Goal: Information Seeking & Learning: Learn about a topic

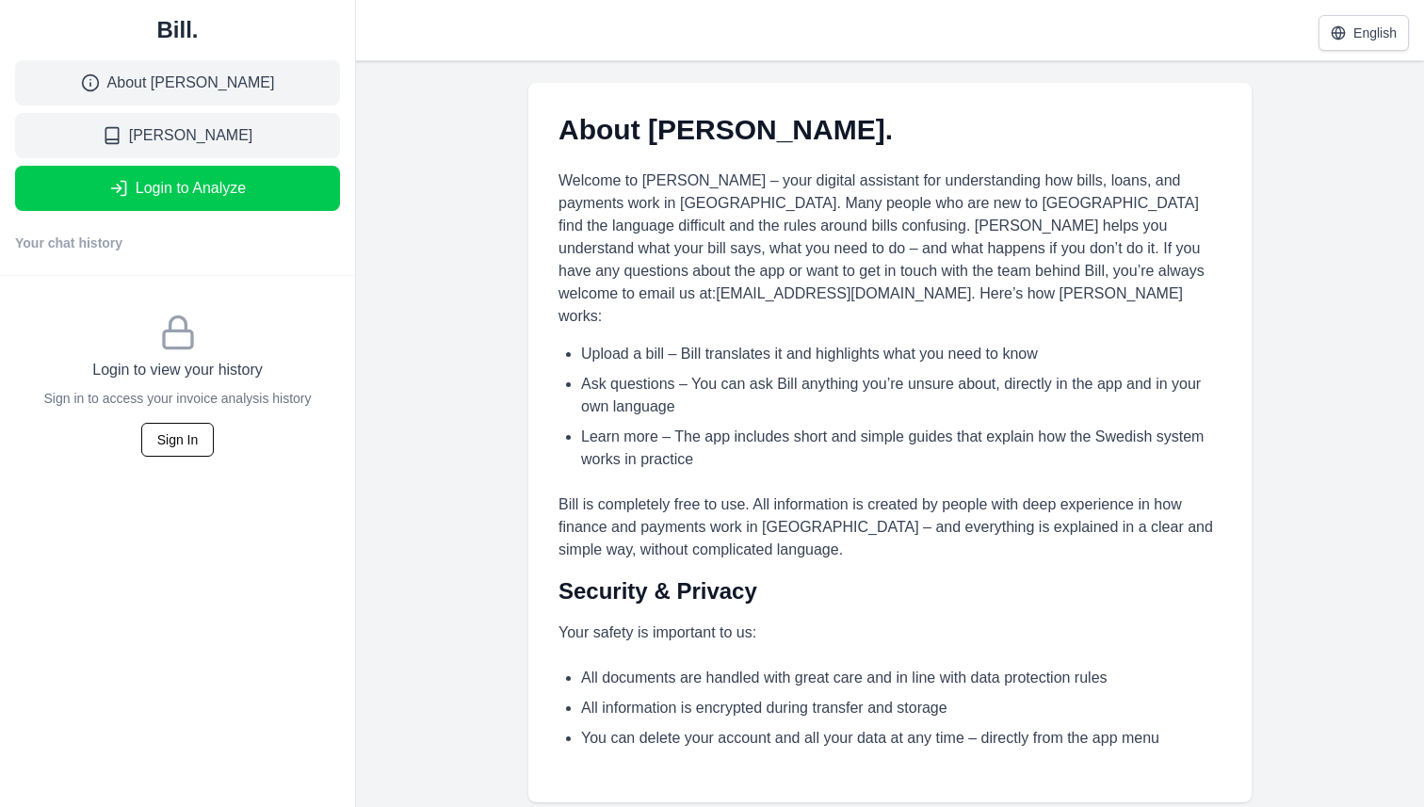
click at [180, 39] on link "Bill." at bounding box center [177, 30] width 325 height 30
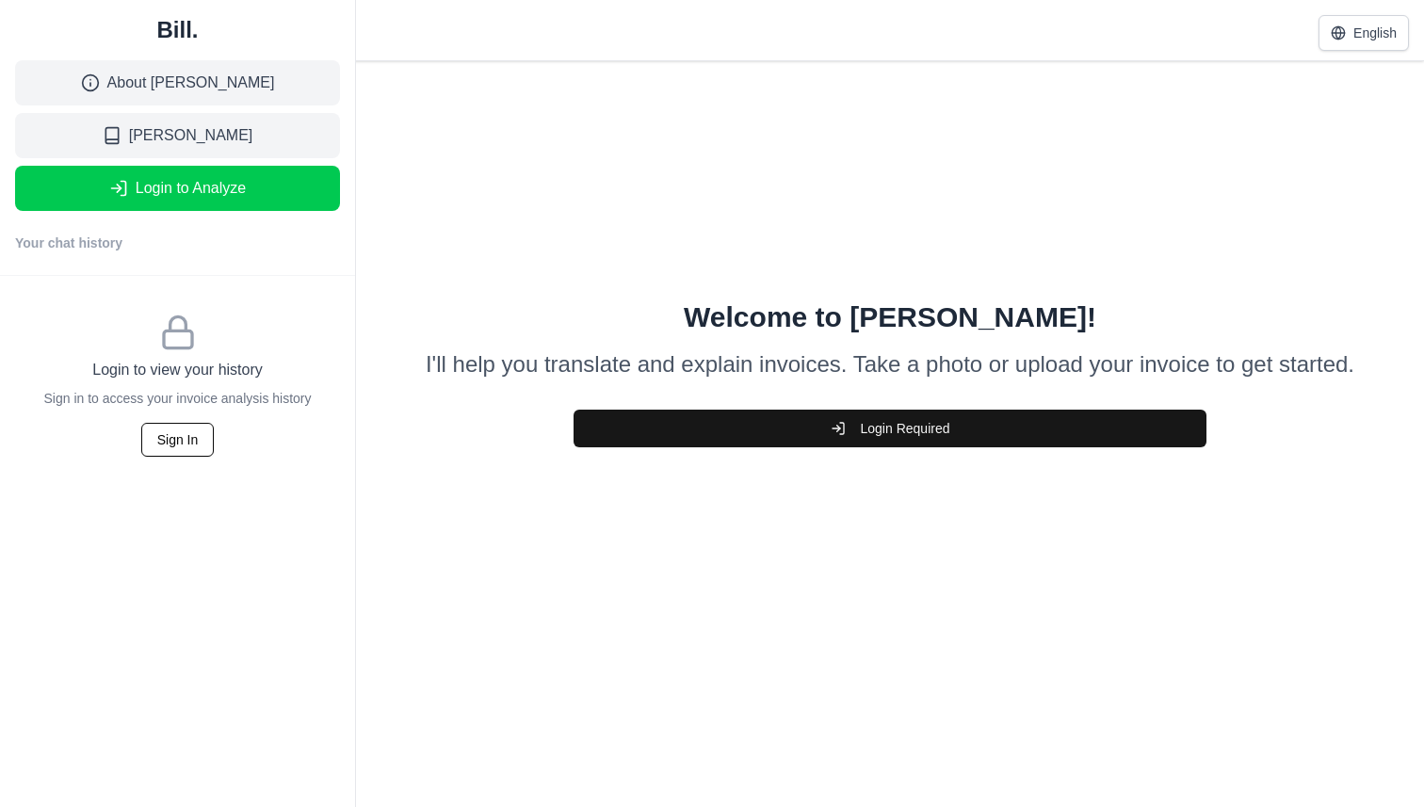
click at [203, 85] on span "About [PERSON_NAME]" at bounding box center [191, 83] width 168 height 23
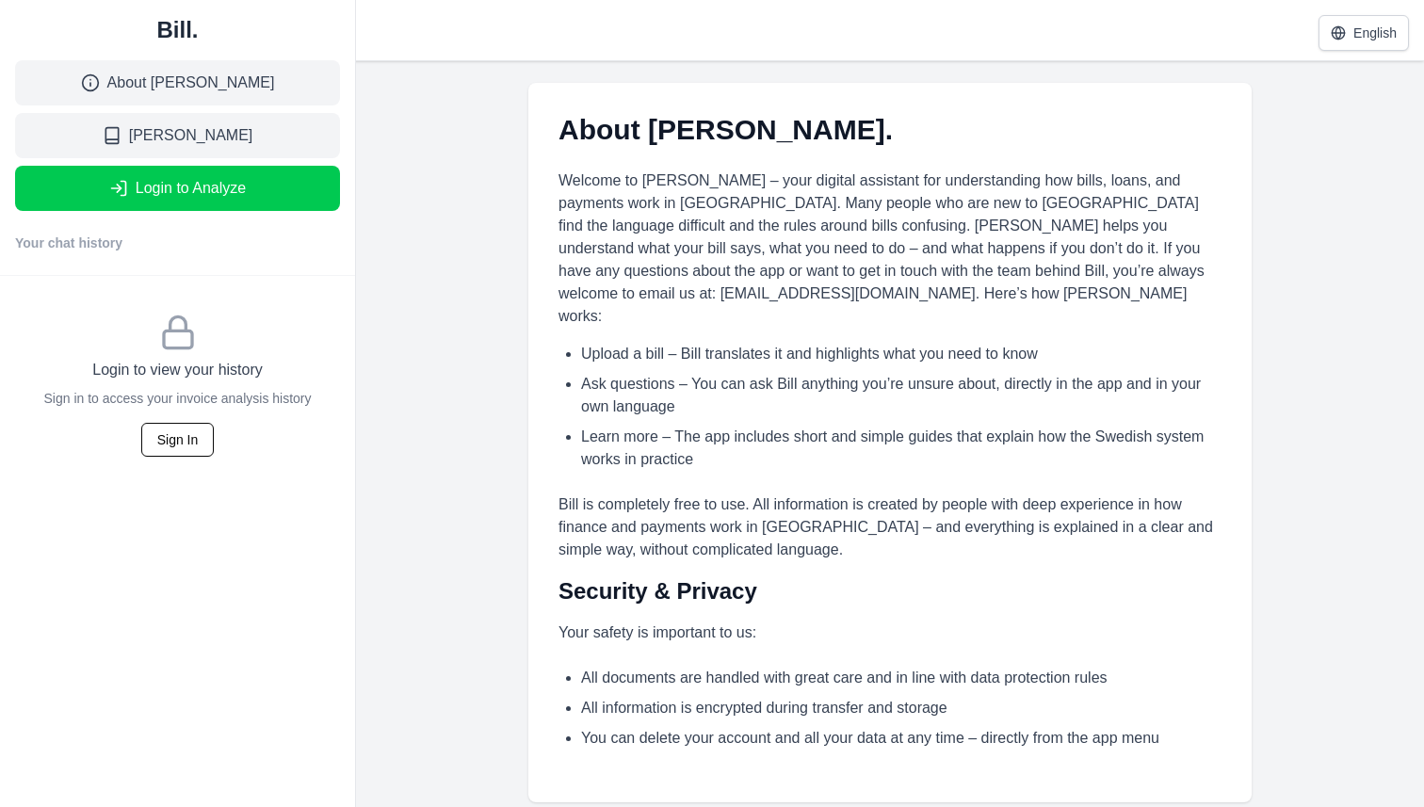
scroll to position [18, 0]
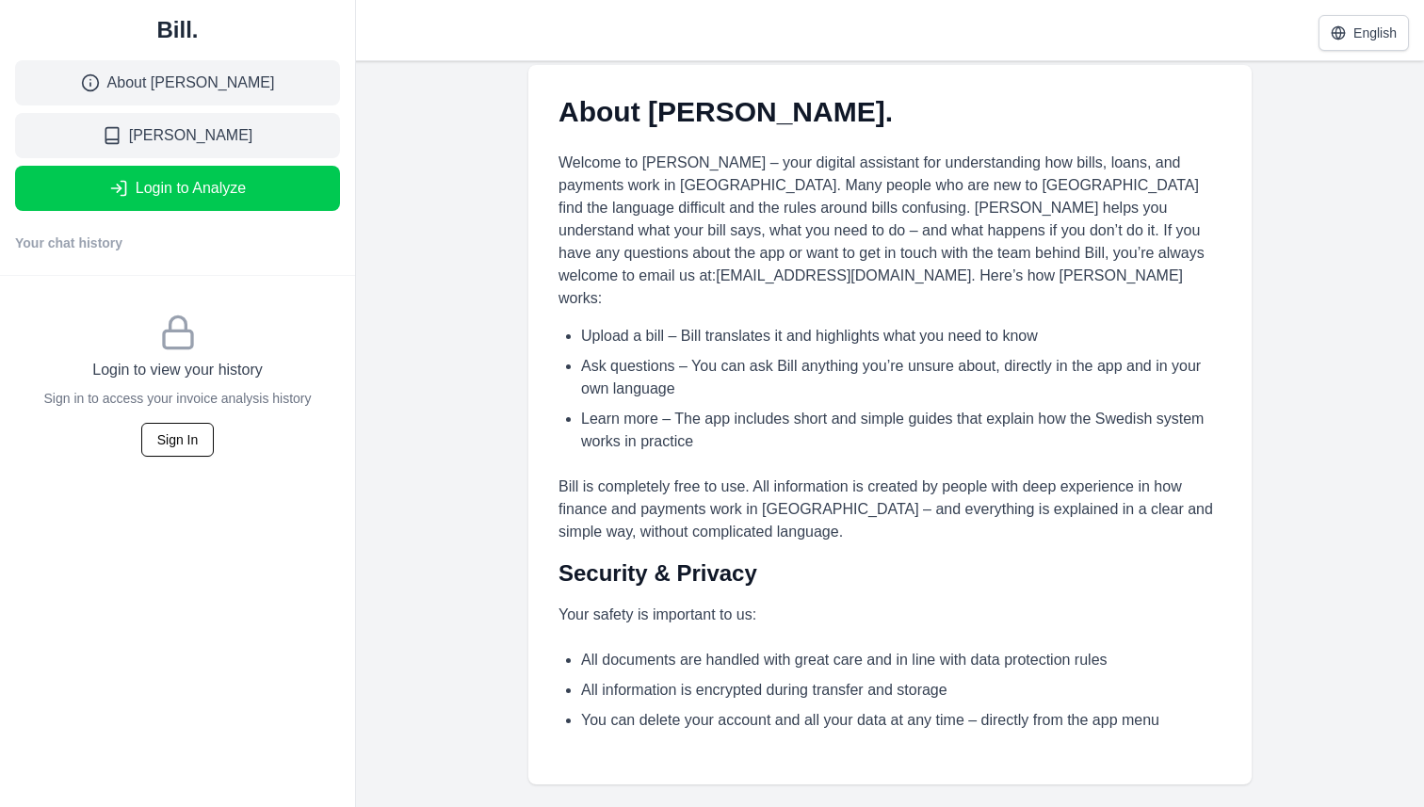
click at [234, 134] on link "[PERSON_NAME]" at bounding box center [177, 135] width 325 height 45
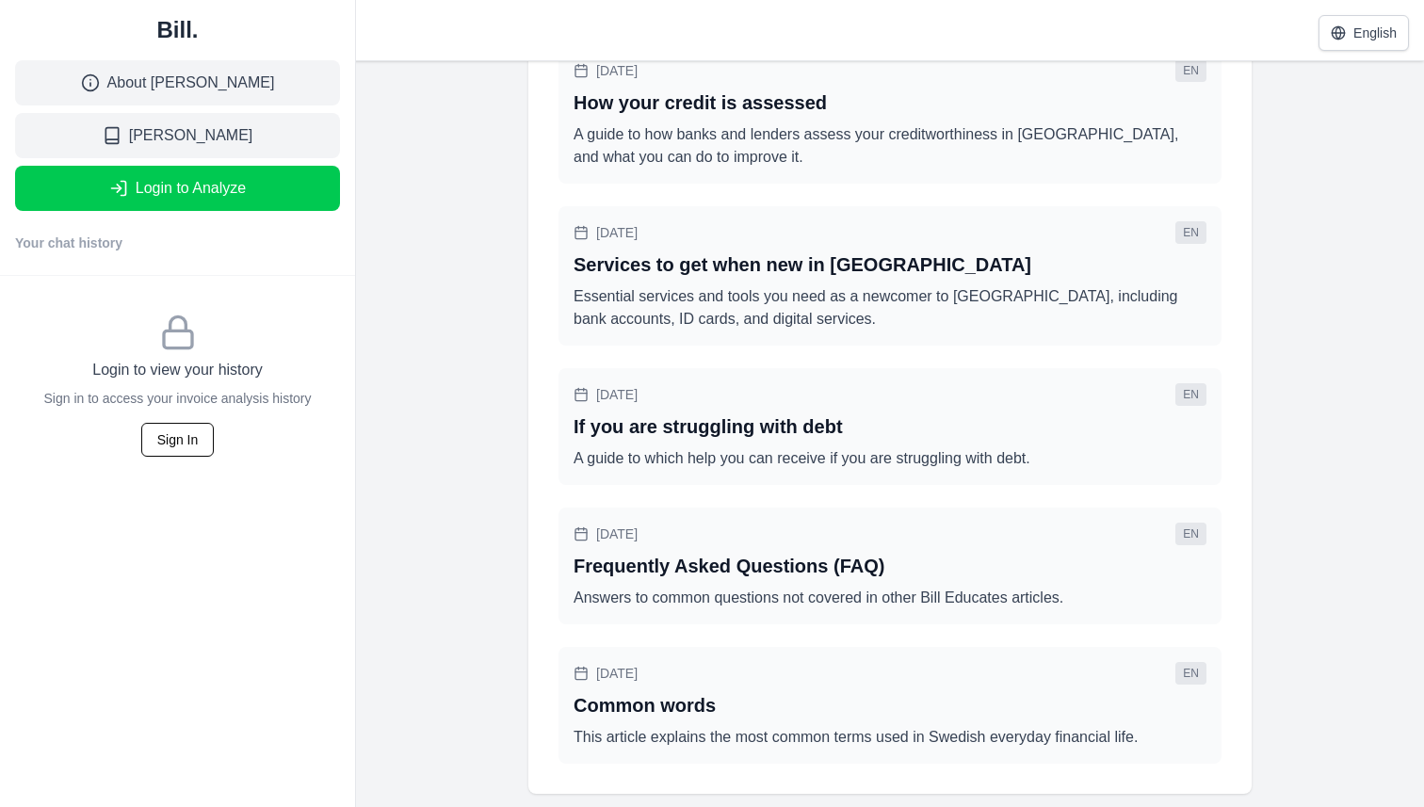
scroll to position [760, 0]
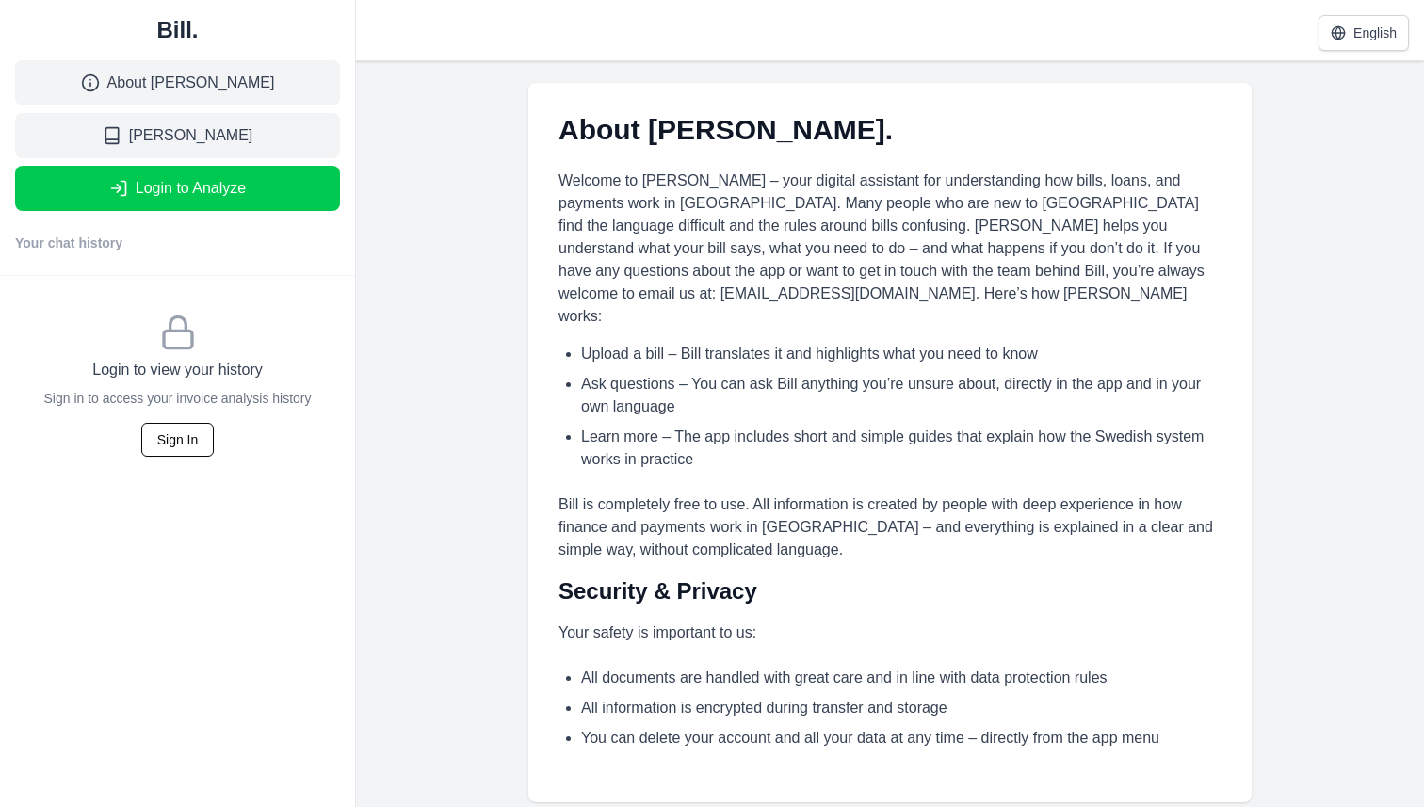
scroll to position [18, 0]
